Goal: Information Seeking & Learning: Learn about a topic

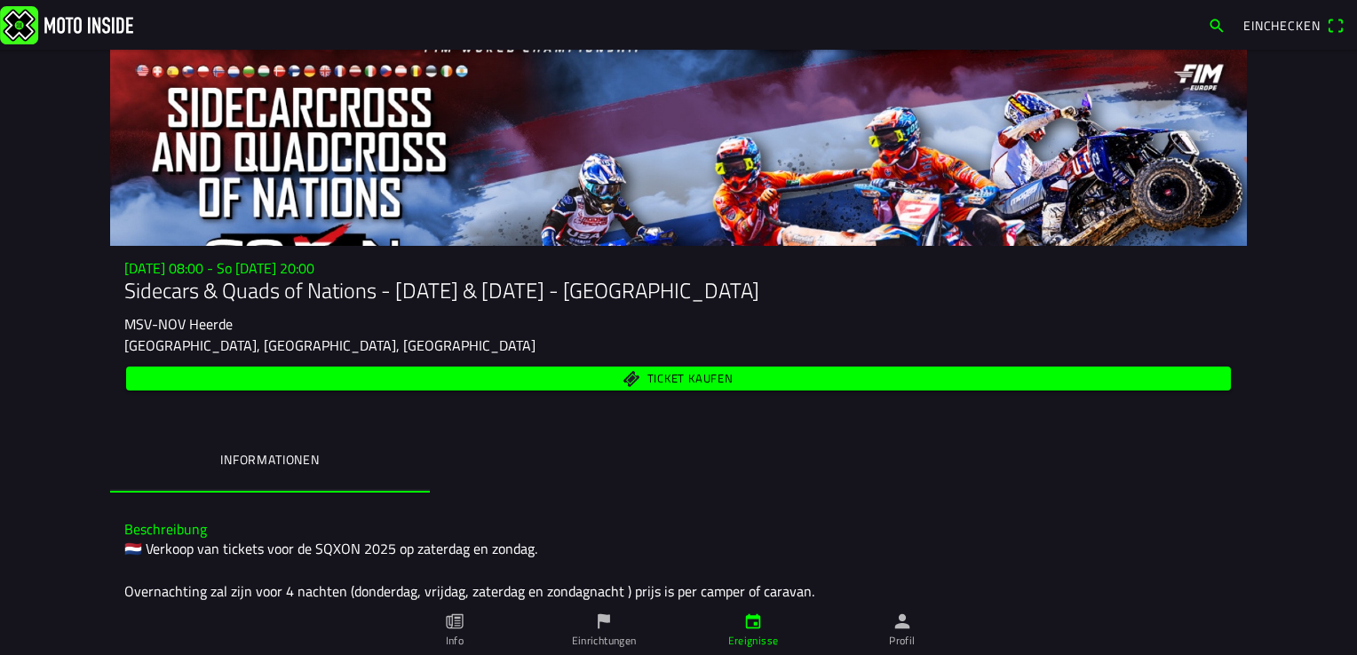
click at [463, 627] on icon "paper" at bounding box center [455, 622] width 20 height 20
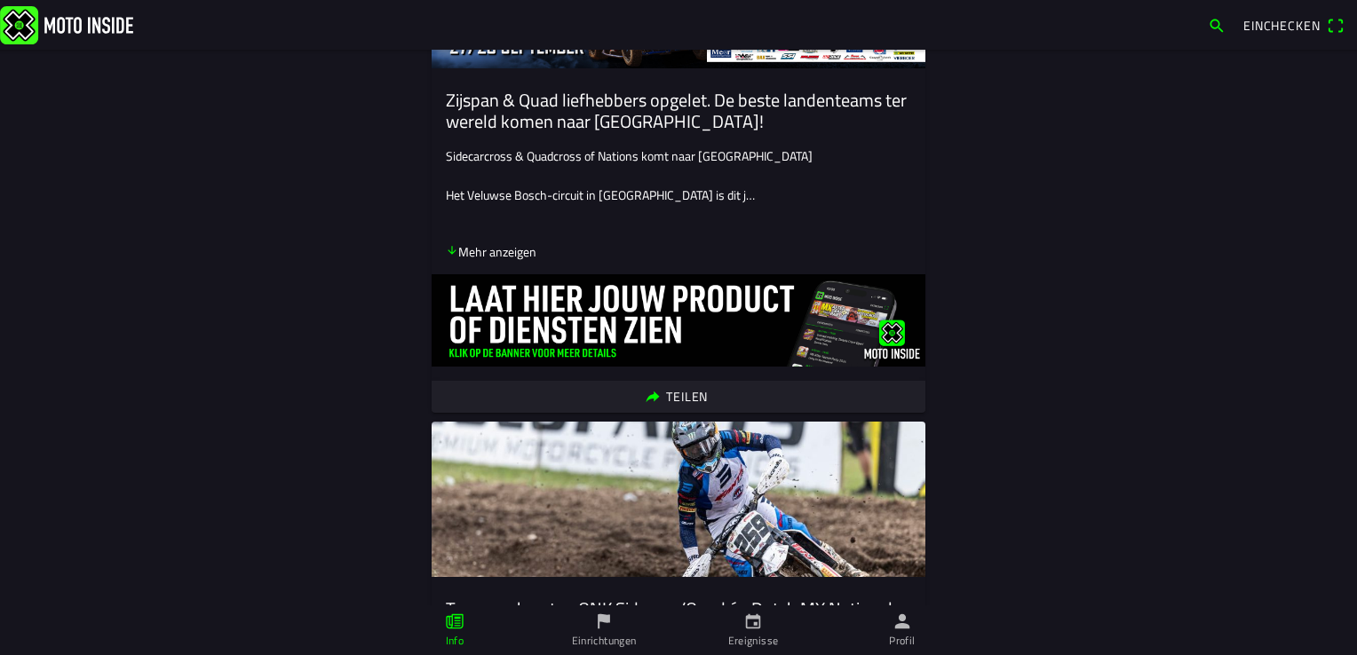
scroll to position [352, 0]
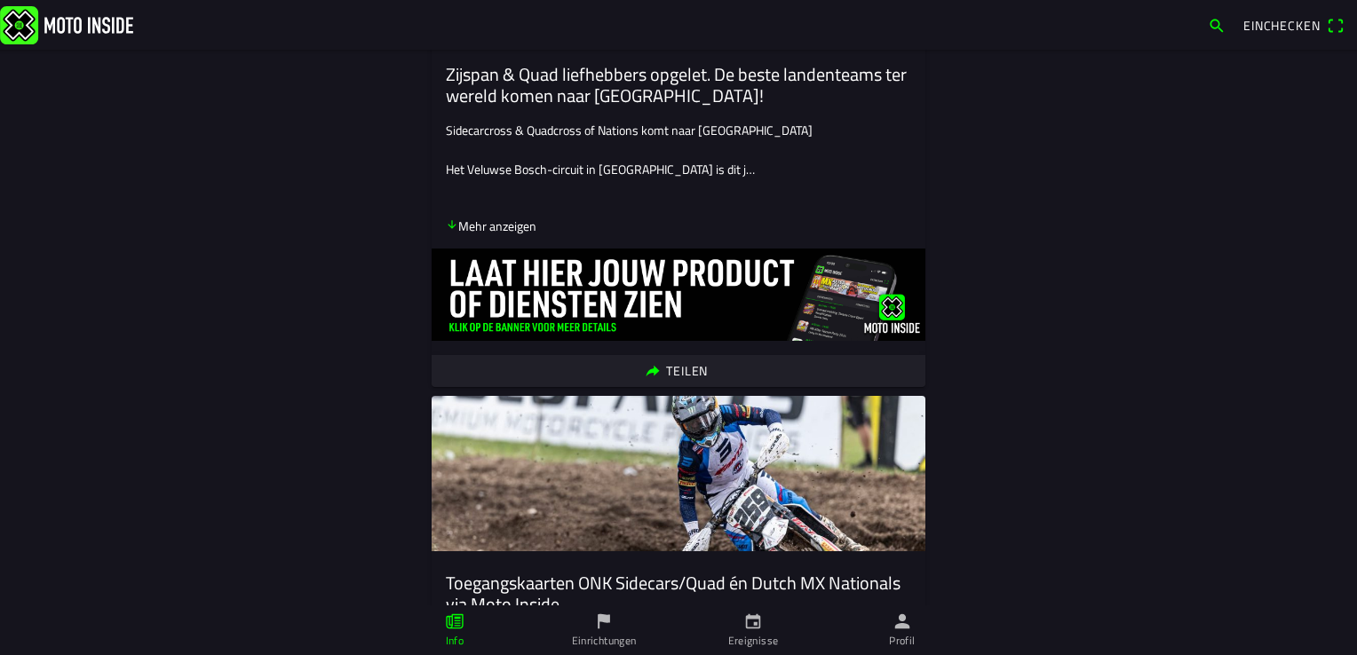
click at [511, 234] on strong "Mehr anzeigen" at bounding box center [491, 227] width 91 height 20
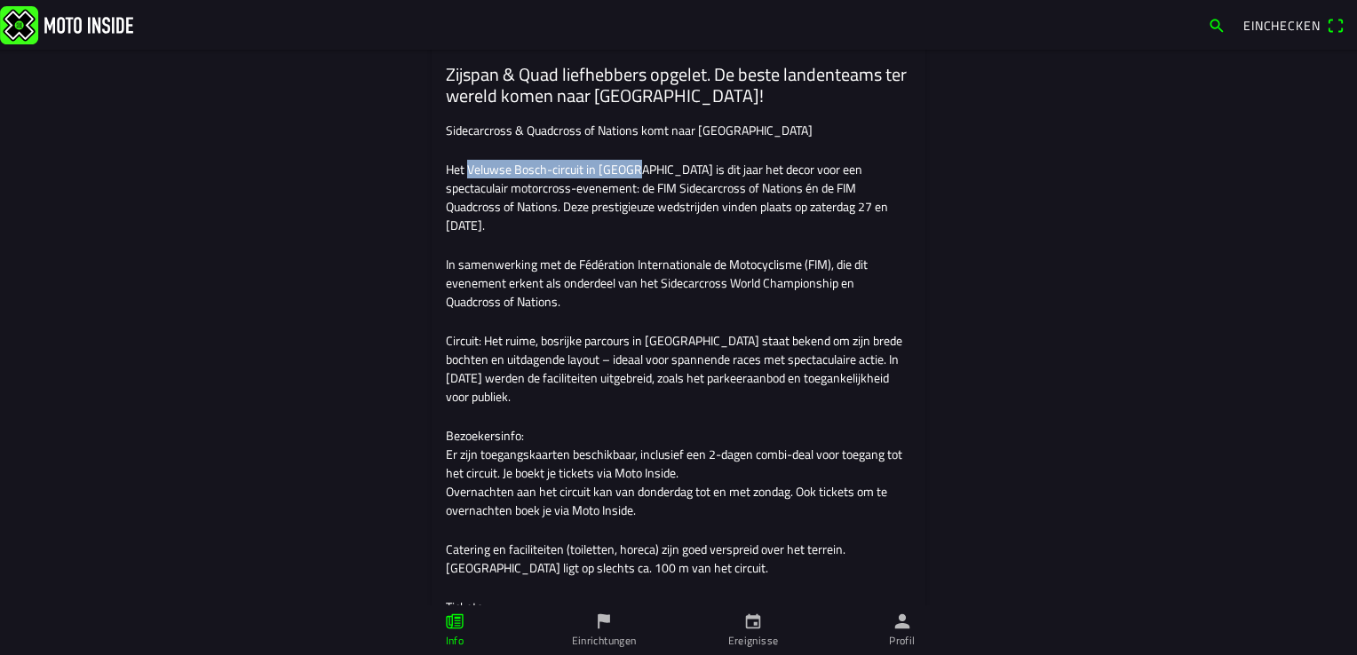
drag, startPoint x: 463, startPoint y: 168, endPoint x: 627, endPoint y: 164, distance: 164.3
click at [627, 164] on p "Het Veluwse Bosch-circuit in Heerde is dit jaar het decor voor een spectaculair…" at bounding box center [678, 197] width 465 height 75
copy p "Veluwse Bosch-circuit in Heerde"
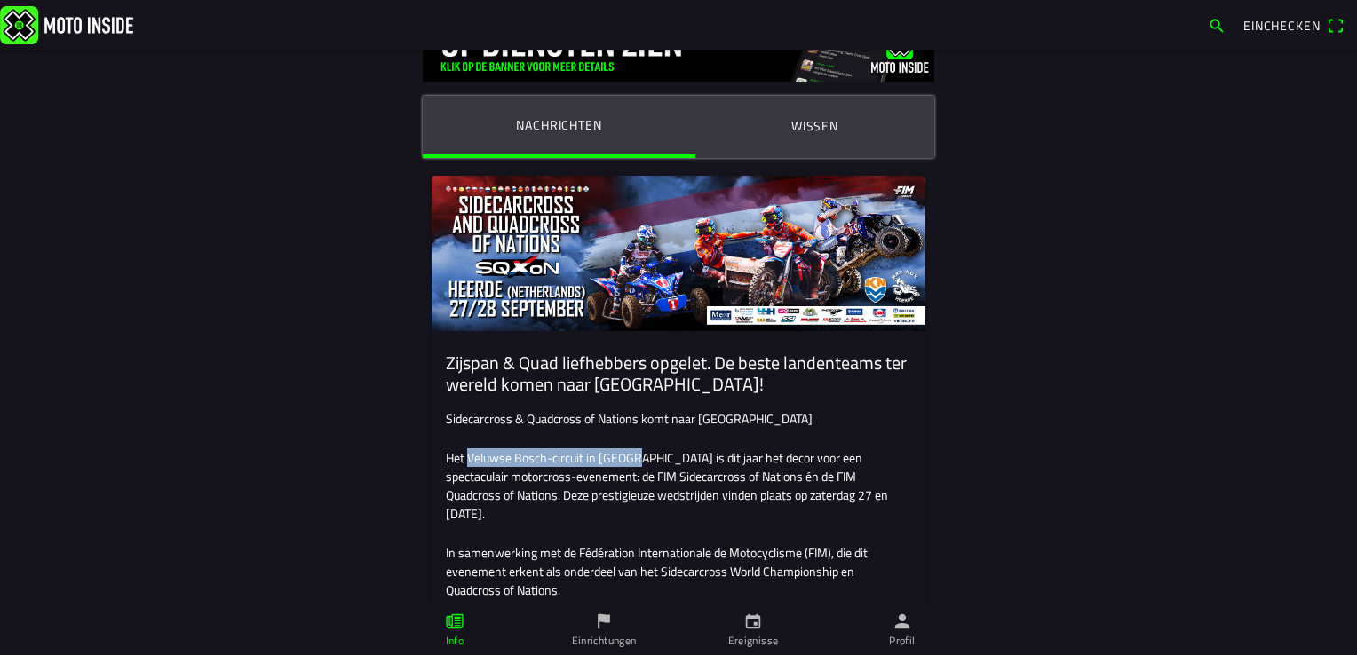
scroll to position [0, 0]
